Goal: Check status: Check status

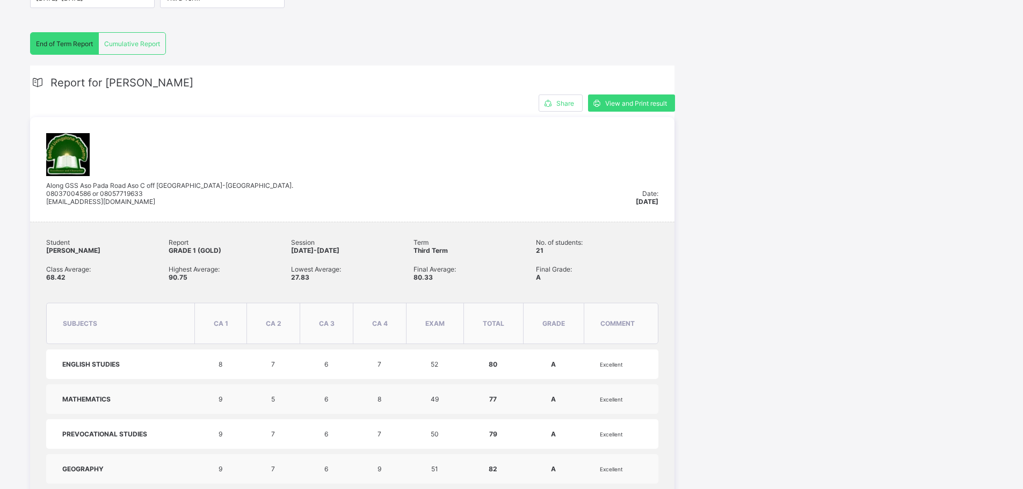
scroll to position [191, 0]
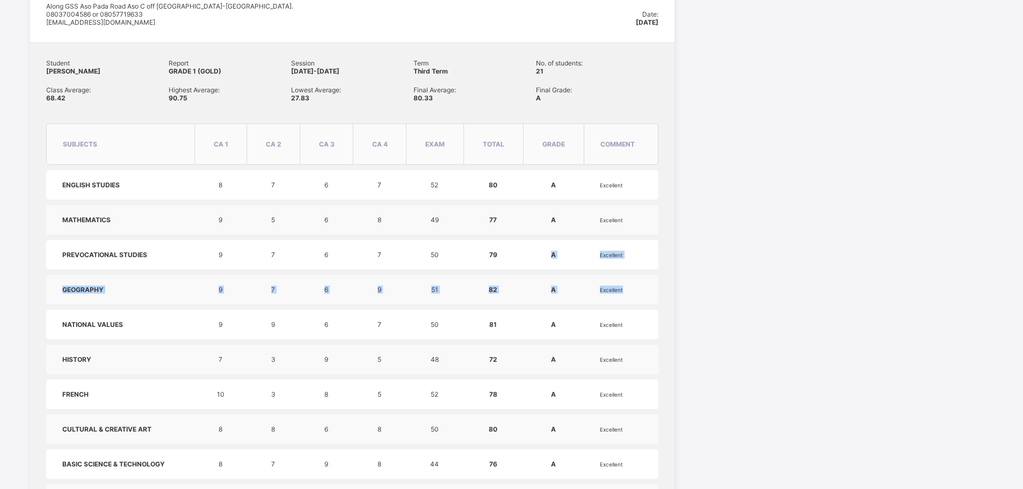
scroll to position [375, 0]
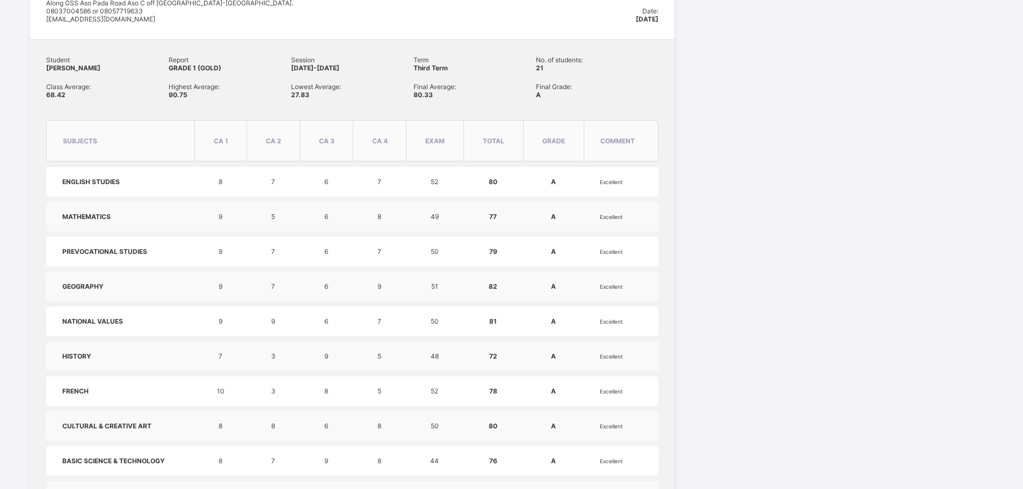
click at [871, 144] on div "Session 2024-2025 Term Third Term End of Term Report Cumulative Report End of T…" at bounding box center [511, 373] width 1001 height 1309
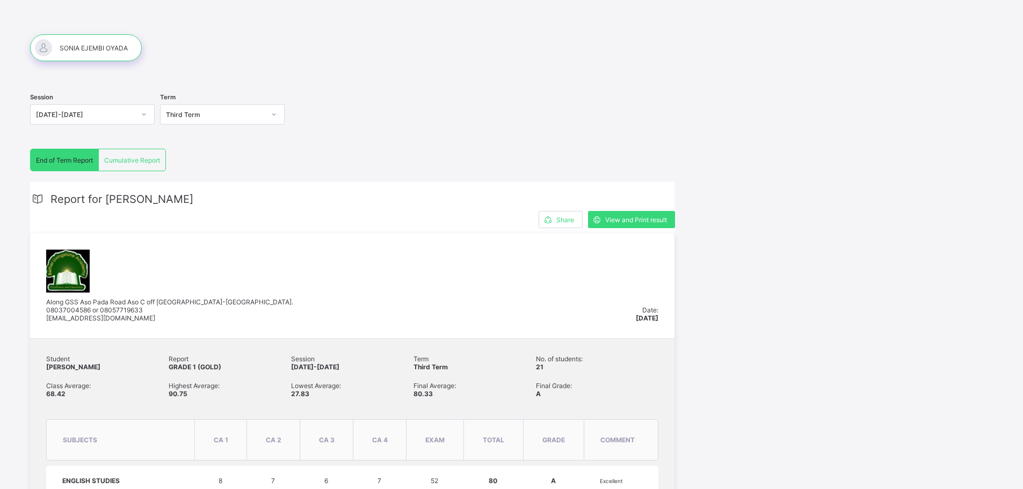
scroll to position [32, 0]
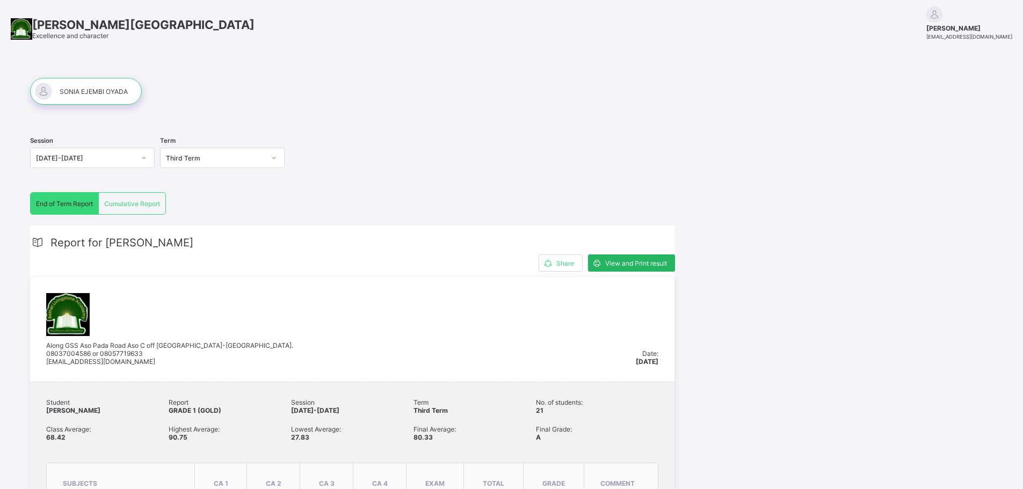
click at [638, 261] on span "View and Print result" at bounding box center [636, 263] width 62 height 8
click at [119, 202] on span "Cumulative Report" at bounding box center [132, 204] width 56 height 8
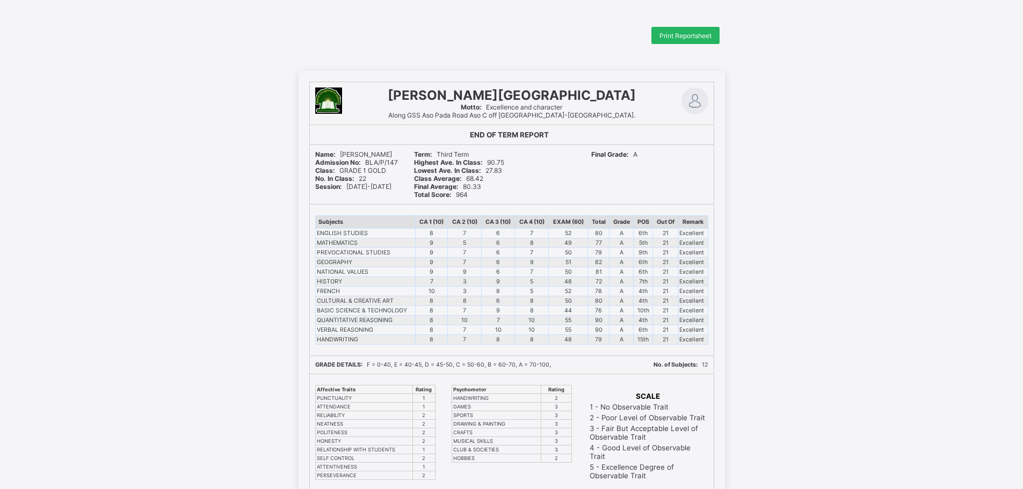
click at [680, 36] on span "Print Reportsheet" at bounding box center [685, 36] width 52 height 8
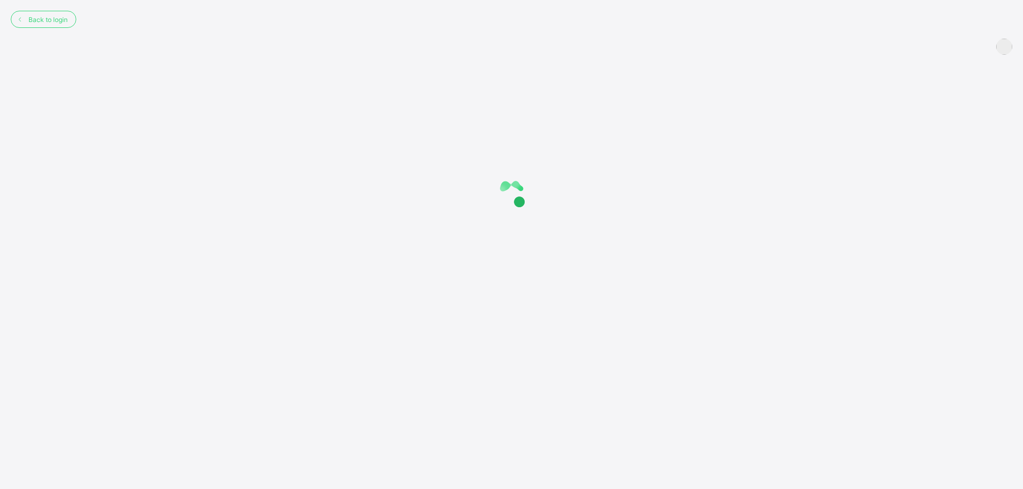
scroll to position [32, 0]
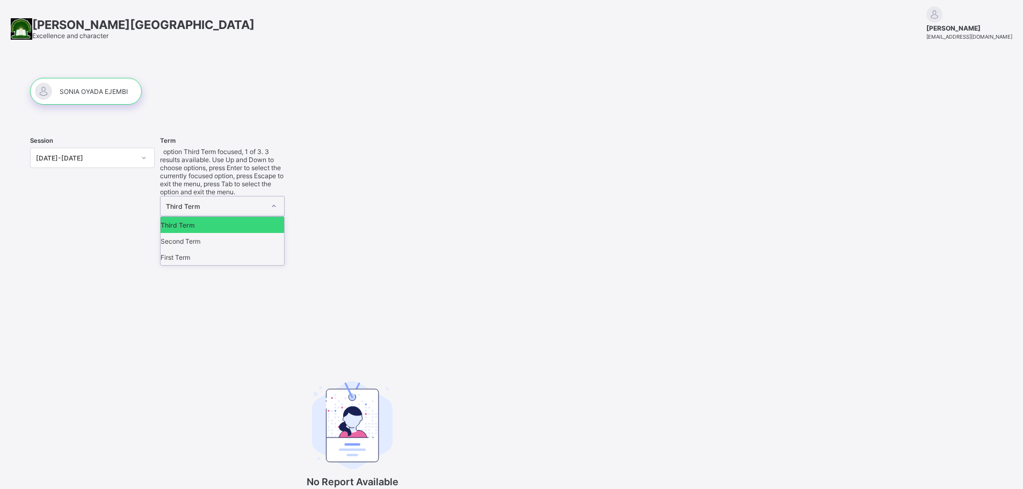
click at [241, 202] on div "Third Term" at bounding box center [215, 206] width 99 height 8
click at [197, 233] on div "Second Term" at bounding box center [222, 241] width 123 height 16
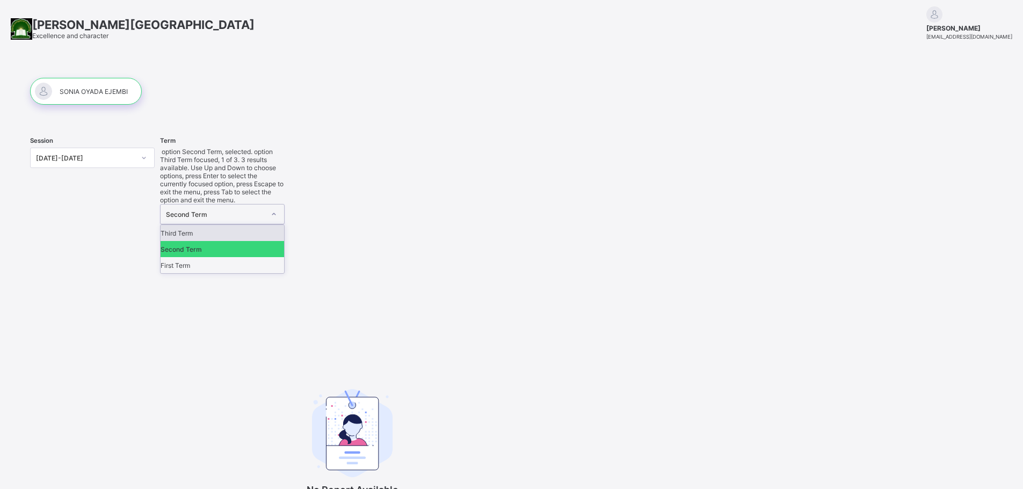
click at [250, 205] on div "Second Term" at bounding box center [212, 214] width 103 height 19
click at [200, 257] on div "First Term" at bounding box center [222, 265] width 123 height 16
